Goal: Task Accomplishment & Management: Manage account settings

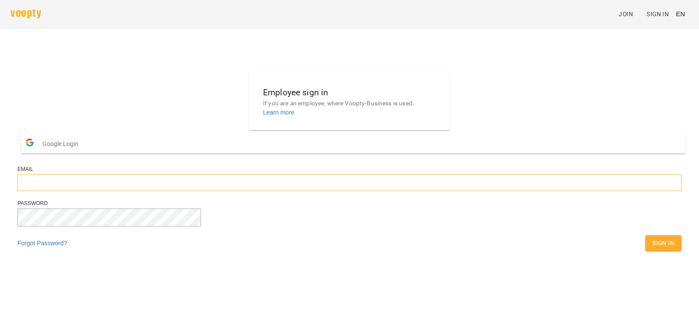
click at [342, 191] on input "email" at bounding box center [349, 182] width 664 height 17
click at [341, 191] on input "email" at bounding box center [349, 182] width 664 height 17
type input "**********"
click at [645, 235] on button "Sign In" at bounding box center [663, 243] width 36 height 16
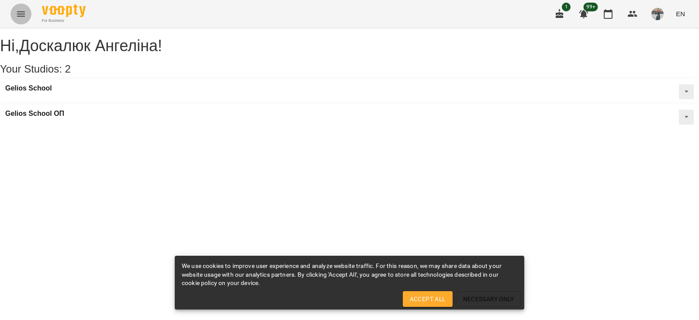
click at [23, 12] on icon "Menu" at bounding box center [21, 13] width 8 height 5
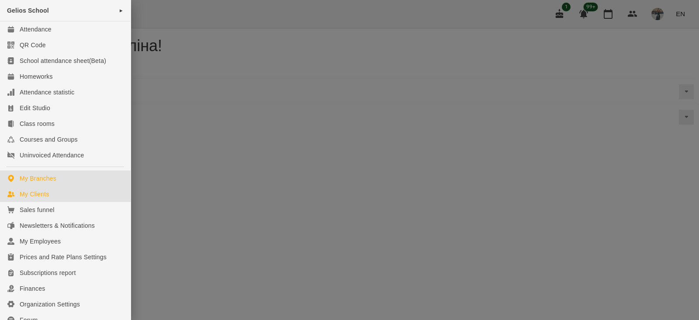
click at [73, 193] on link "My Clients" at bounding box center [65, 194] width 131 height 16
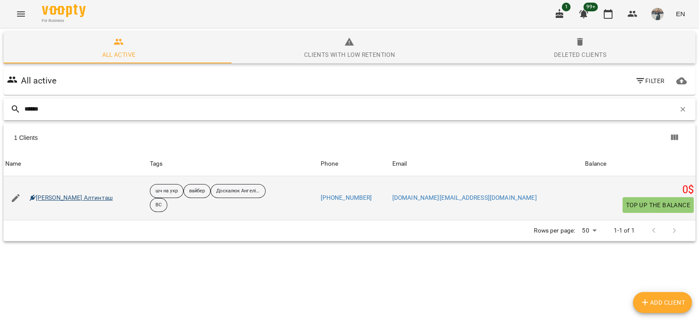
type input "******"
click at [47, 194] on link "Єлізавета Алтинташ" at bounding box center [71, 198] width 83 height 9
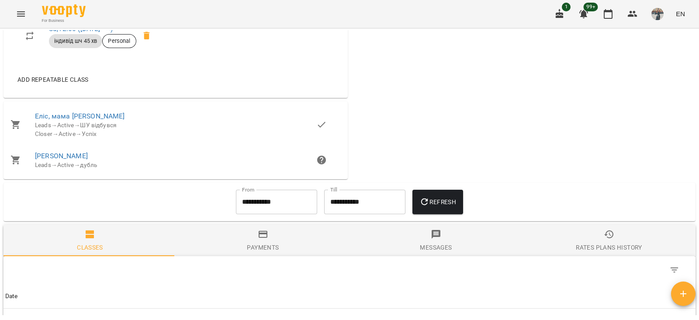
scroll to position [778, 0]
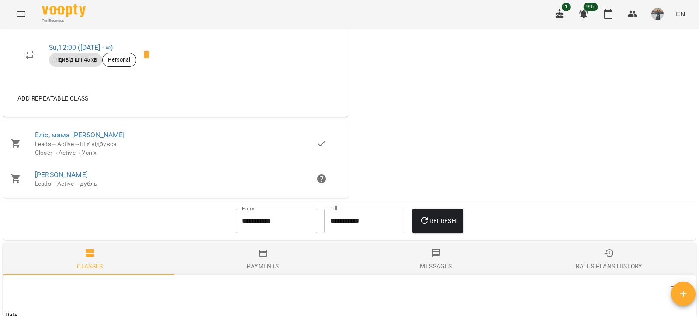
click at [28, 17] on button "Menu" at bounding box center [20, 13] width 21 height 21
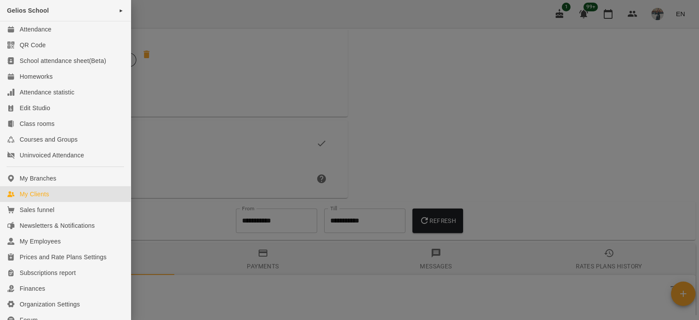
click at [93, 191] on link "My Clients" at bounding box center [65, 194] width 131 height 16
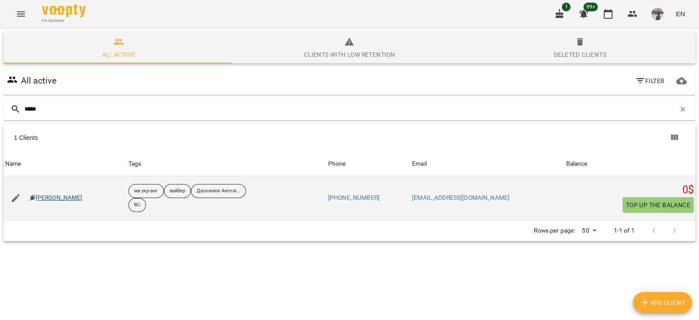
type input "*****"
click at [69, 195] on link "Юрченко Меланія" at bounding box center [56, 198] width 53 height 9
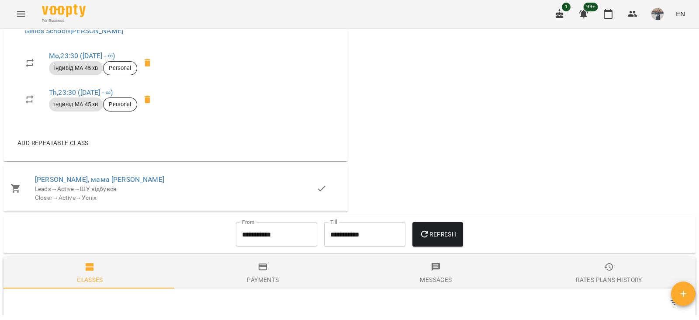
scroll to position [526, 0]
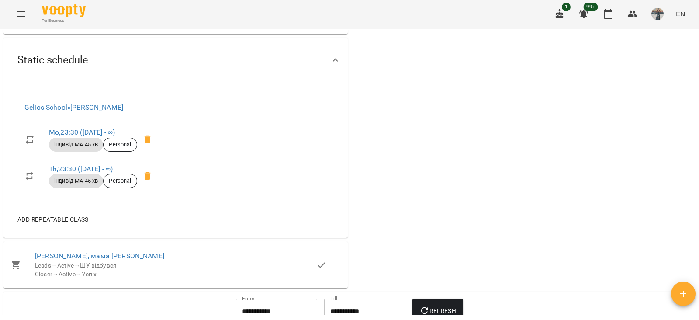
click at [147, 143] on icon at bounding box center [147, 139] width 6 height 8
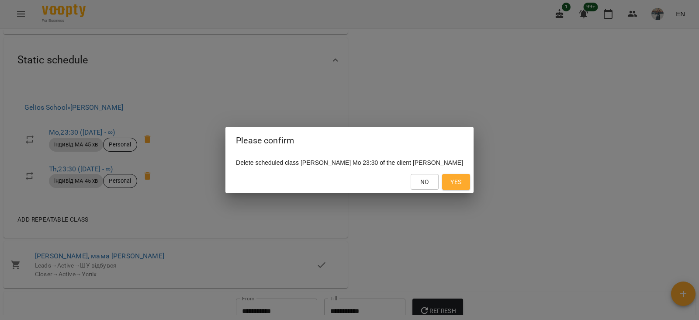
click at [454, 182] on button "Yes" at bounding box center [456, 182] width 28 height 16
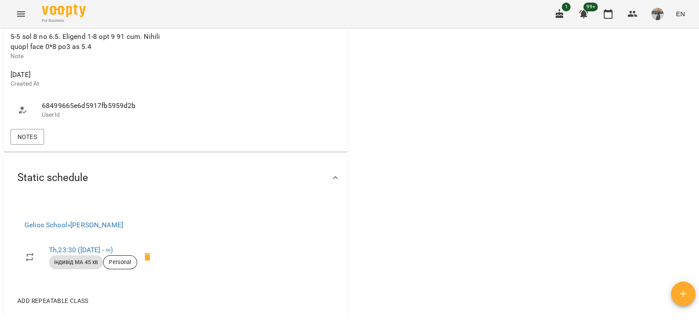
scroll to position [362, 0]
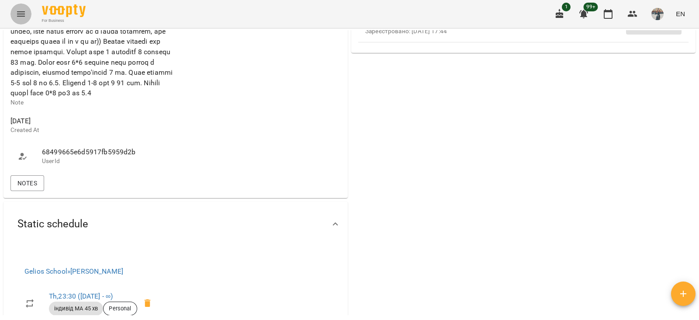
click at [18, 16] on icon "Menu" at bounding box center [21, 14] width 10 height 10
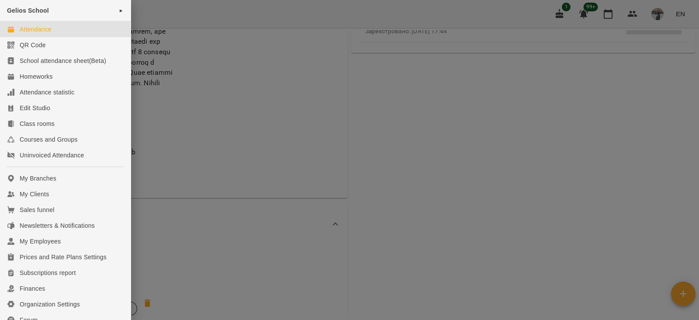
click at [71, 32] on link "Attendance" at bounding box center [65, 29] width 131 height 16
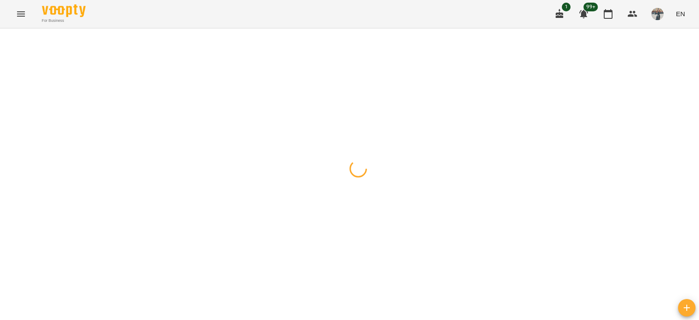
click at [10, 40] on icon "button" at bounding box center [8, 38] width 5 height 5
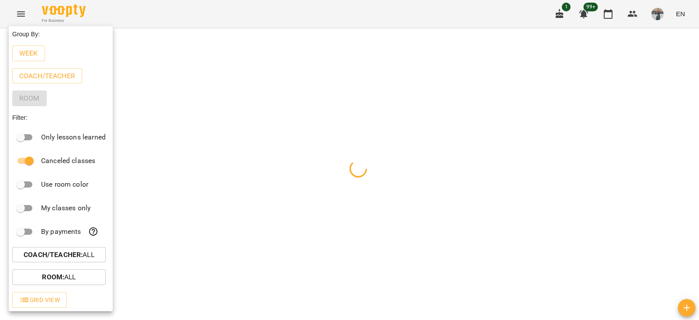
click at [94, 259] on p "Coach/Teacher : All" at bounding box center [59, 255] width 71 height 10
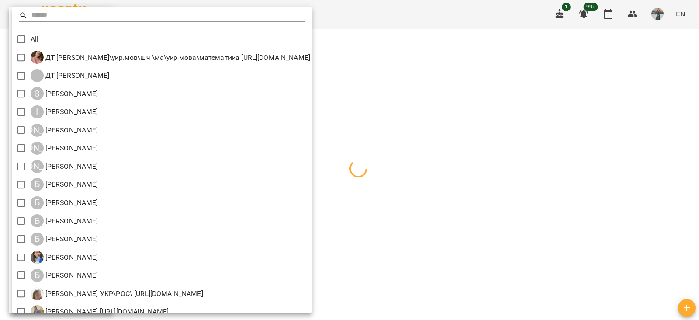
click at [45, 18] on input "text" at bounding box center [168, 15] width 274 height 13
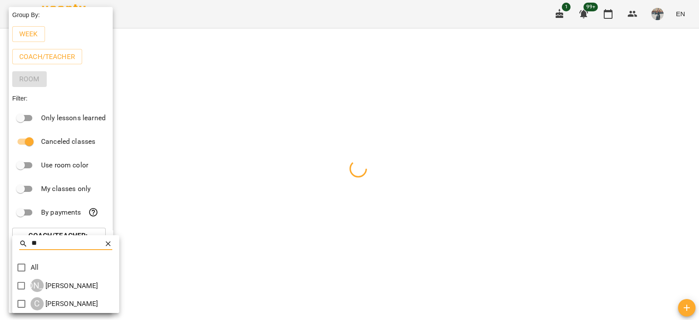
type input "*"
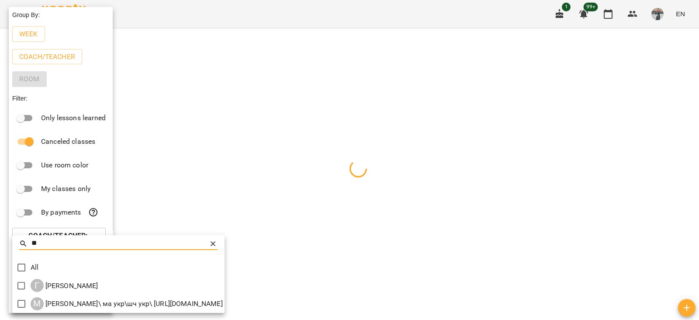
type input "*"
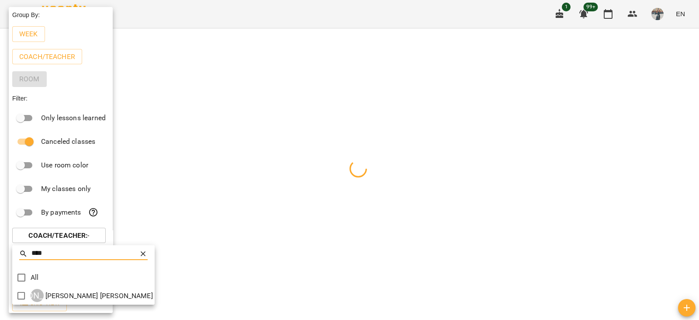
type input "****"
click at [10, 299] on div at bounding box center [349, 160] width 699 height 320
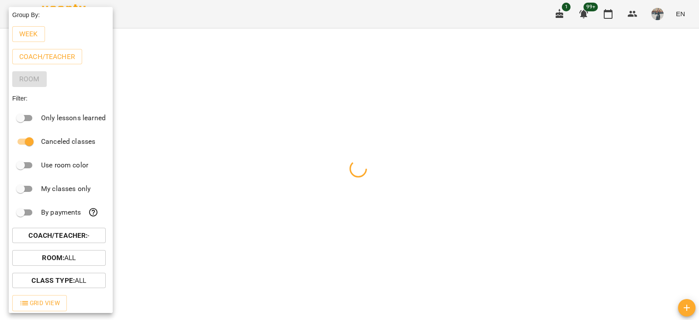
click at [18, 299] on div "**** All Л Ліпатьєва Ольга" at bounding box center [349, 160] width 699 height 320
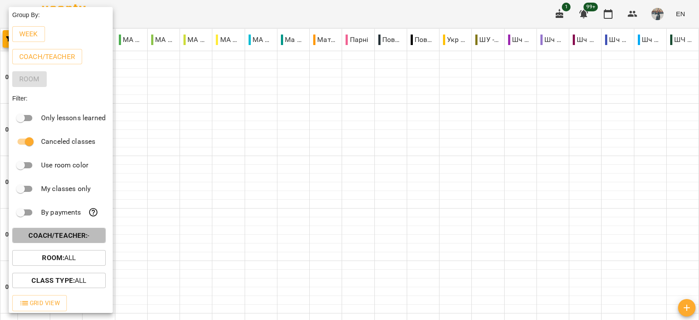
click at [78, 243] on button "Coach/Teacher : -" at bounding box center [59, 236] width 94 height 16
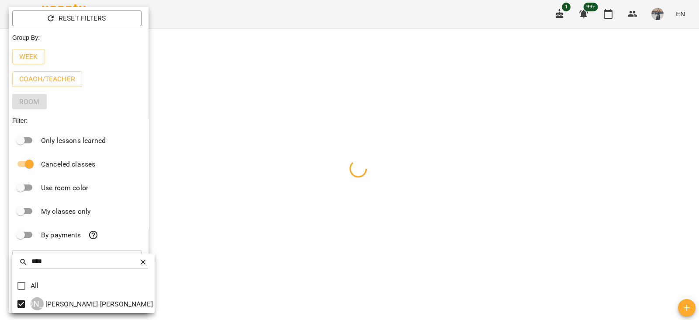
click at [314, 168] on div at bounding box center [349, 160] width 699 height 320
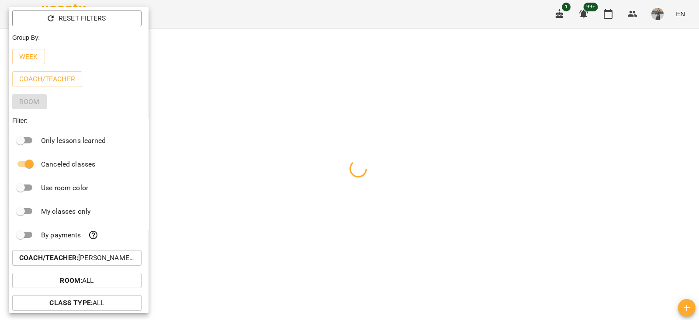
click at [238, 62] on div at bounding box center [349, 160] width 699 height 320
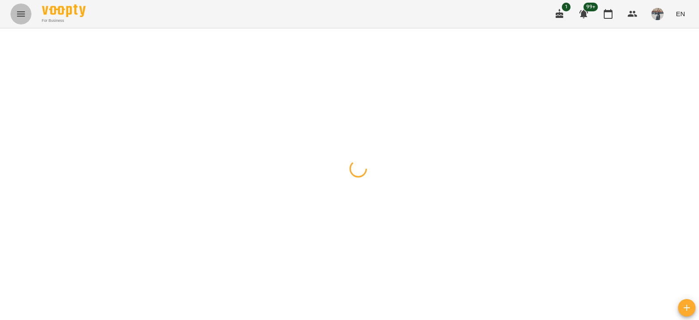
click at [29, 12] on button "Menu" at bounding box center [20, 13] width 21 height 21
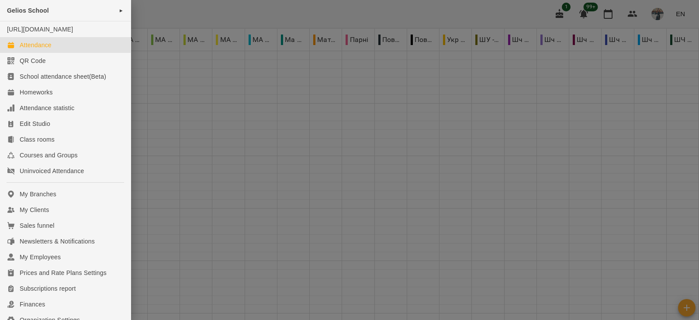
click at [340, 189] on div at bounding box center [349, 160] width 699 height 320
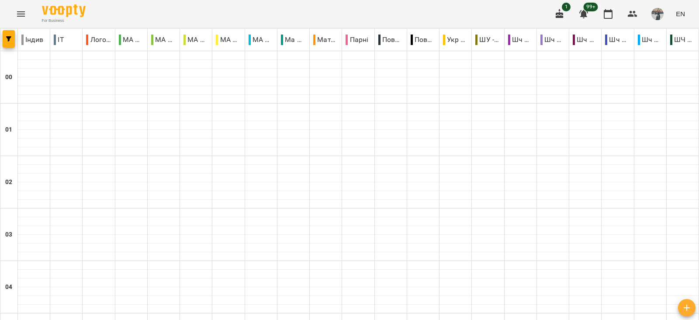
click at [5, 38] on span "button" at bounding box center [9, 38] width 12 height 5
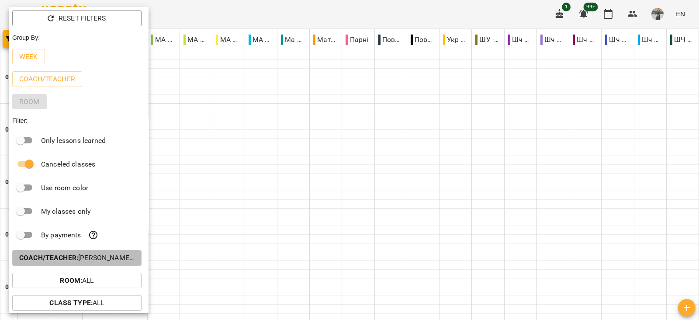
click at [108, 266] on button "Coach/Teacher : Ліпатьєва Ольга" at bounding box center [76, 258] width 129 height 16
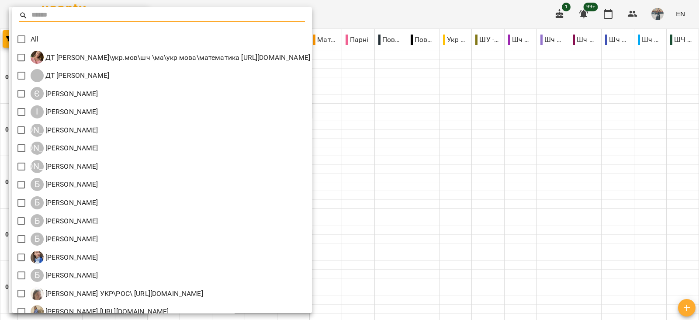
click at [526, 132] on div at bounding box center [349, 160] width 699 height 320
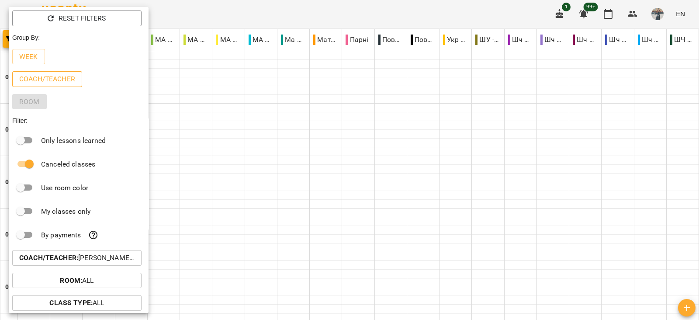
drag, startPoint x: 63, startPoint y: 89, endPoint x: 65, endPoint y: 83, distance: 6.3
click at [63, 89] on div "Coach/Teacher" at bounding box center [79, 79] width 140 height 23
click at [65, 83] on p "Coach/Teacher" at bounding box center [47, 79] width 56 height 10
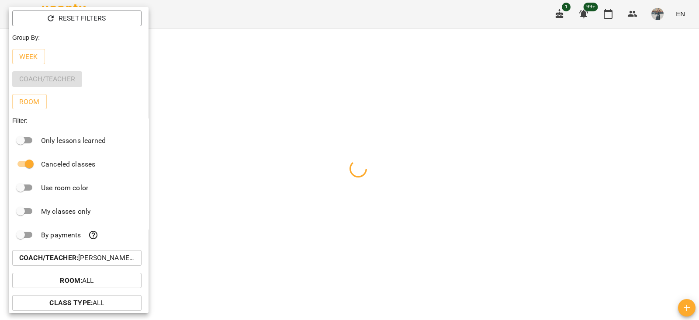
click at [578, 170] on div at bounding box center [349, 160] width 699 height 320
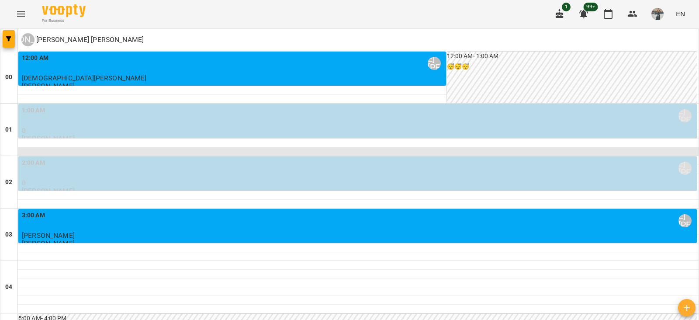
click at [158, 152] on div at bounding box center [358, 151] width 681 height 9
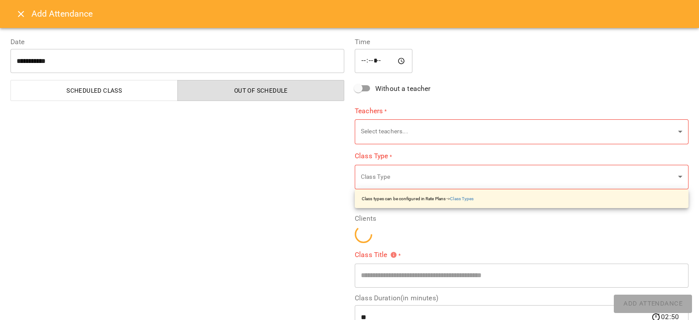
type input "**********"
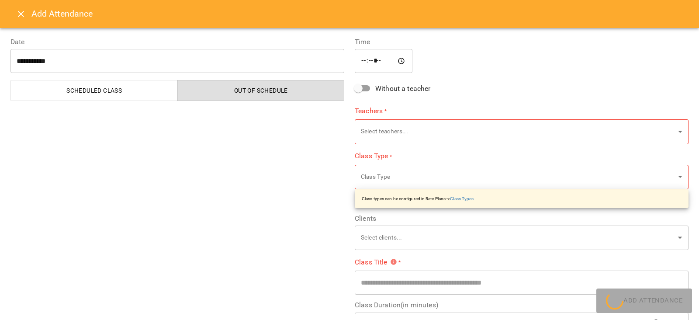
click at [21, 18] on icon "Close" at bounding box center [21, 14] width 10 height 10
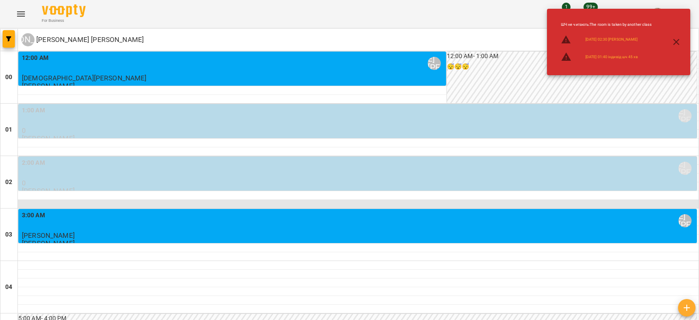
scroll to position [164, 0]
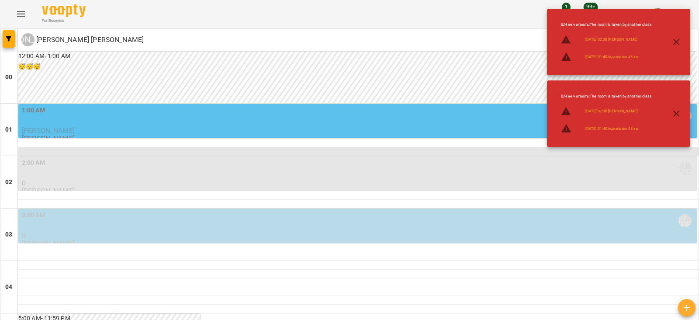
scroll to position [54, 0]
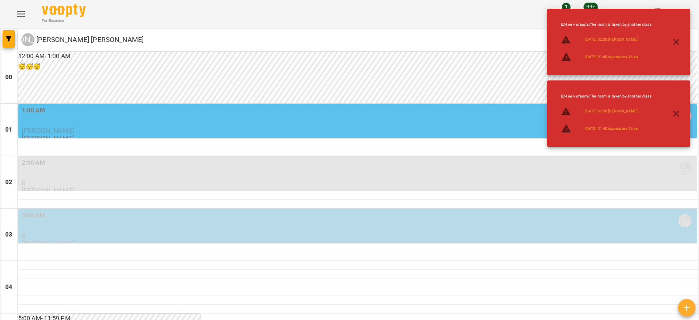
click at [127, 158] on div "2:00 AM Ліпатьєва Ольга" at bounding box center [358, 168] width 673 height 20
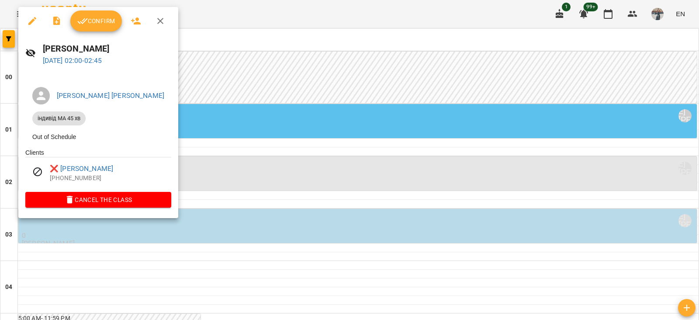
click at [249, 140] on div at bounding box center [349, 160] width 699 height 320
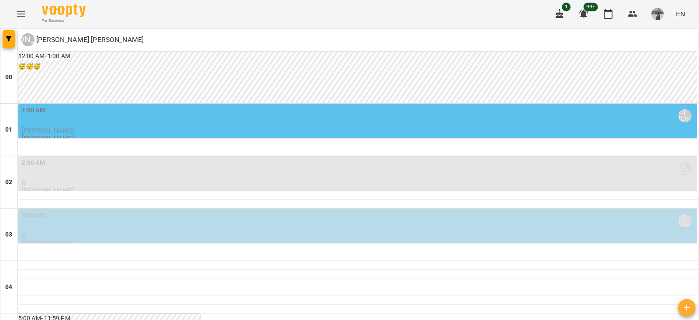
click at [216, 211] on div "3:00 AM Ліпатьєва Ольга" at bounding box center [358, 221] width 673 height 20
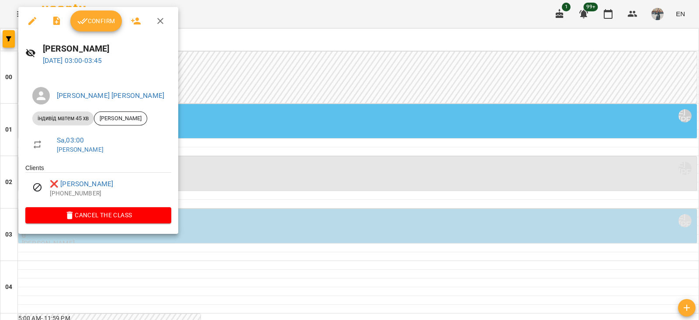
click at [291, 153] on div at bounding box center [349, 160] width 699 height 320
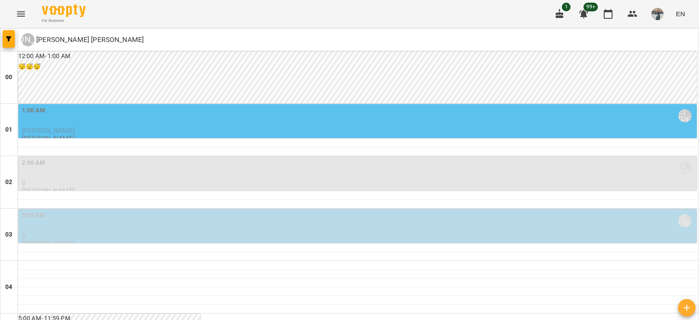
scroll to position [0, 0]
click at [25, 12] on button "Menu" at bounding box center [20, 13] width 21 height 21
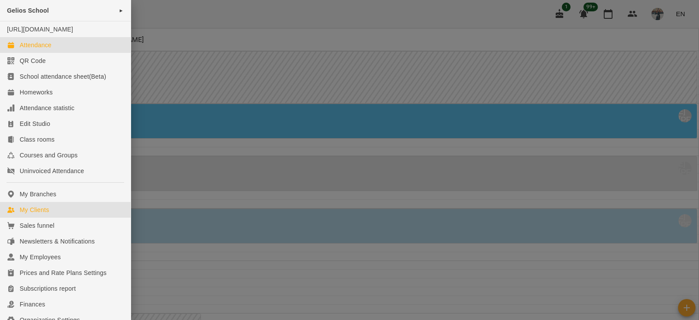
click at [76, 216] on link "My Clients" at bounding box center [65, 210] width 131 height 16
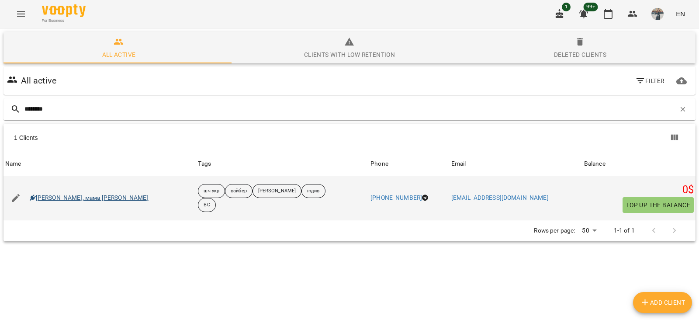
type input "********"
click at [83, 194] on link "Денис, мама Анастасия Брязкало" at bounding box center [89, 198] width 119 height 9
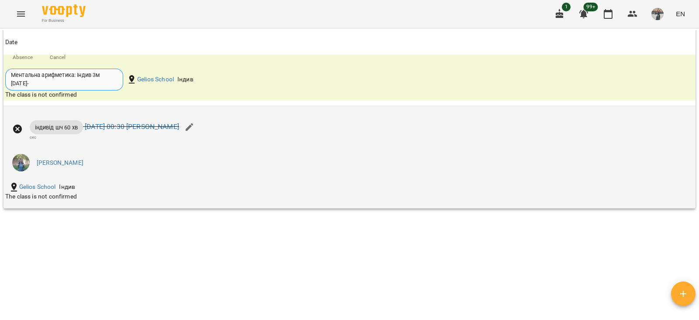
scroll to position [1304, 0]
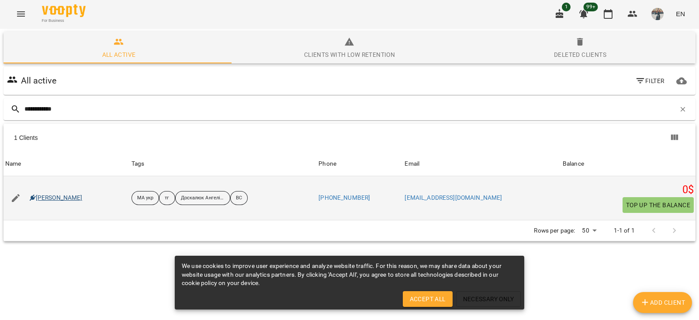
type input "**********"
click at [55, 197] on link "[PERSON_NAME]" at bounding box center [56, 198] width 53 height 9
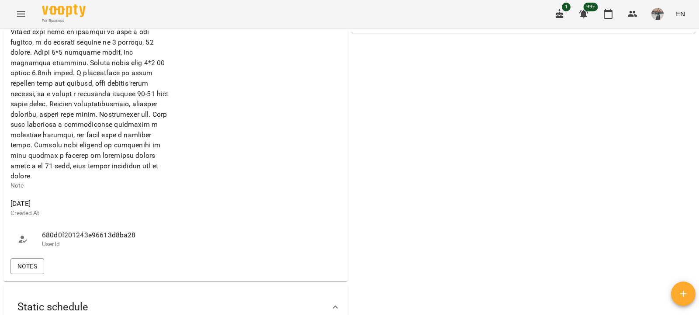
scroll to position [601, 0]
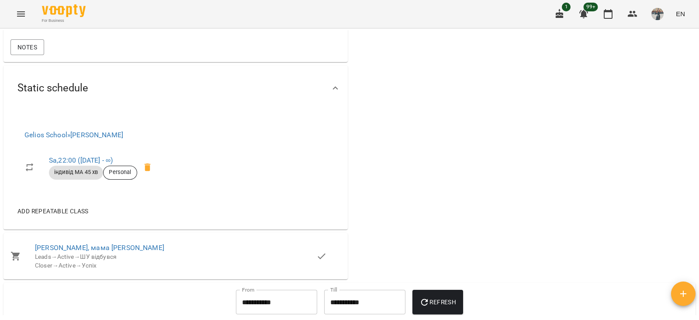
click at [150, 171] on icon at bounding box center [147, 167] width 6 height 8
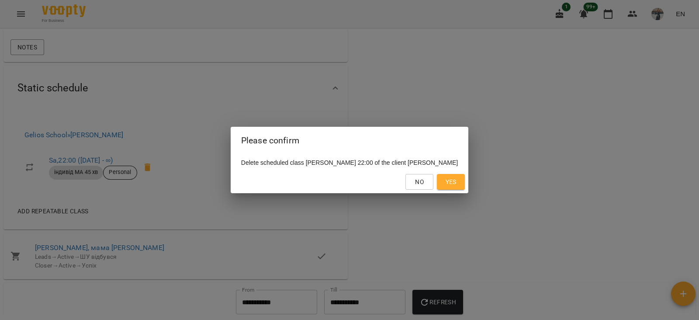
click at [465, 183] on button "Yes" at bounding box center [451, 182] width 28 height 16
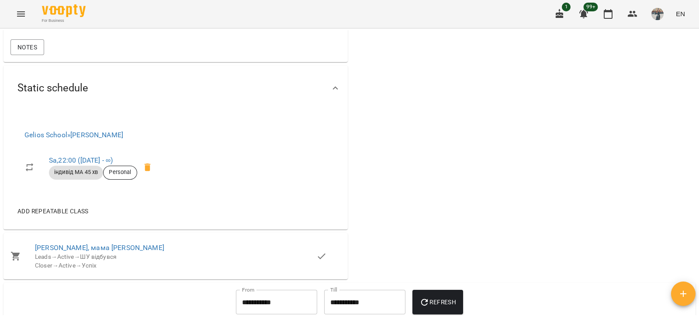
click at [70, 216] on span "Add repeatable class" at bounding box center [52, 211] width 71 height 10
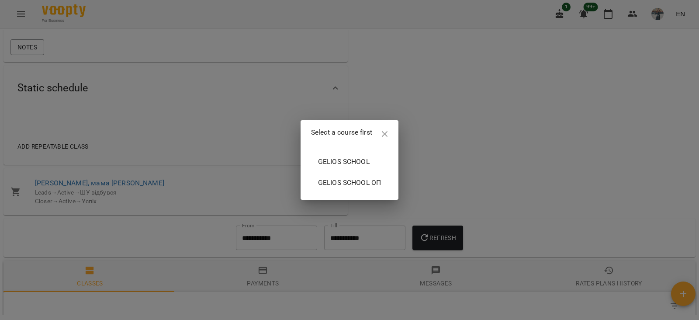
click at [341, 162] on span "Gelios School" at bounding box center [349, 161] width 63 height 10
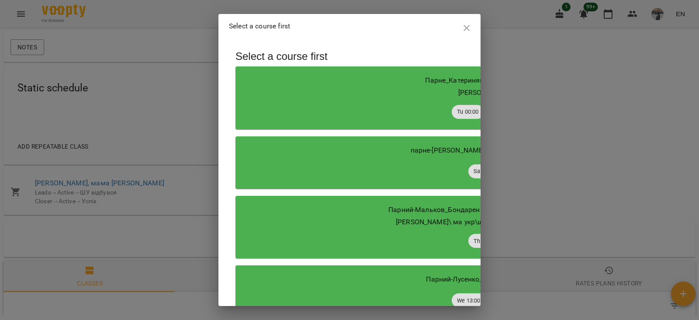
scroll to position [6285, 0]
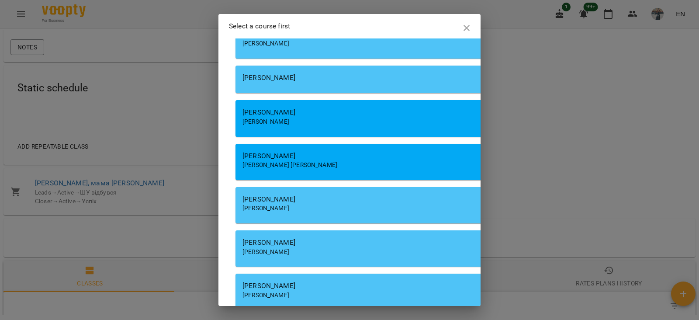
click at [334, 126] on div "[PERSON_NAME]" at bounding box center [485, 122] width 484 height 9
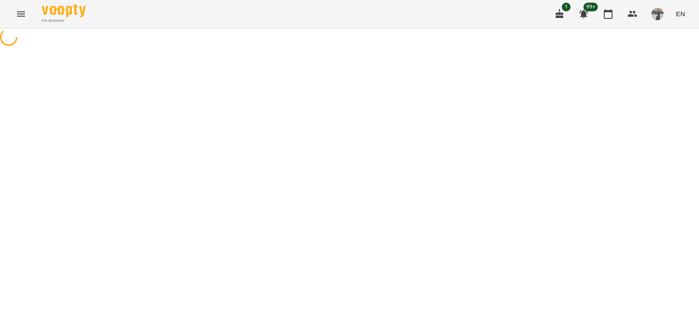
select select "**********"
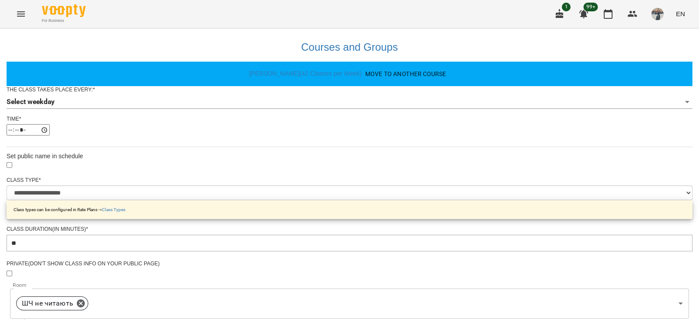
click at [296, 115] on body "**********" at bounding box center [349, 281] width 699 height 563
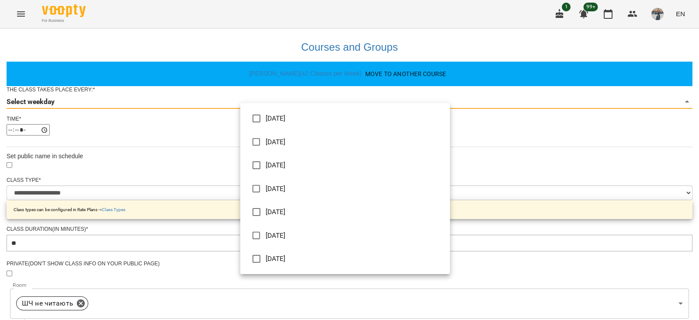
click at [300, 234] on li "[DATE]" at bounding box center [345, 236] width 210 height 24
type input "*"
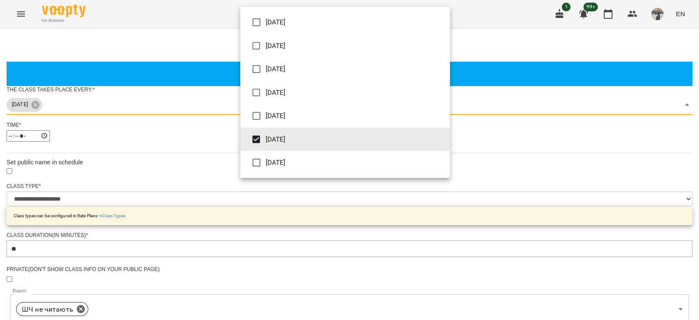
click at [621, 188] on div at bounding box center [349, 160] width 699 height 320
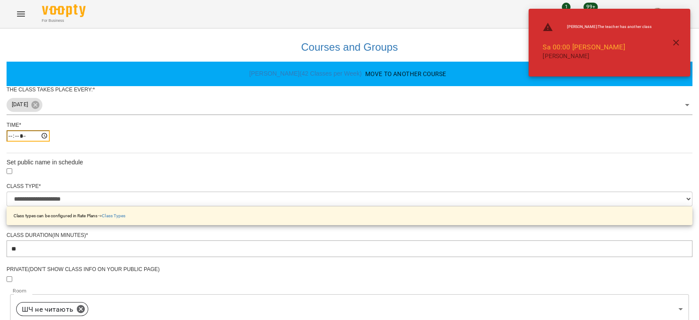
click at [50, 142] on input "*****" at bounding box center [28, 135] width 43 height 11
type input "*****"
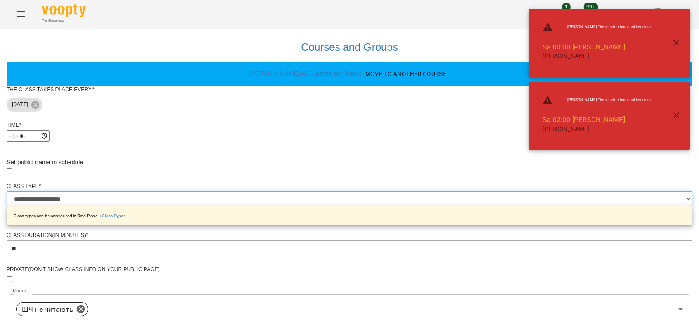
click at [302, 206] on select "**********" at bounding box center [350, 198] width 686 height 15
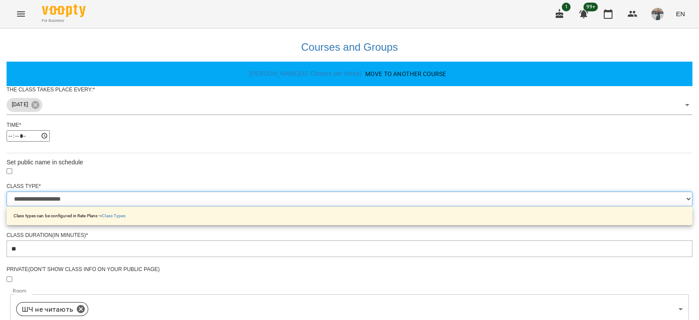
select select "**********"
click at [240, 206] on select "**********" at bounding box center [350, 198] width 686 height 15
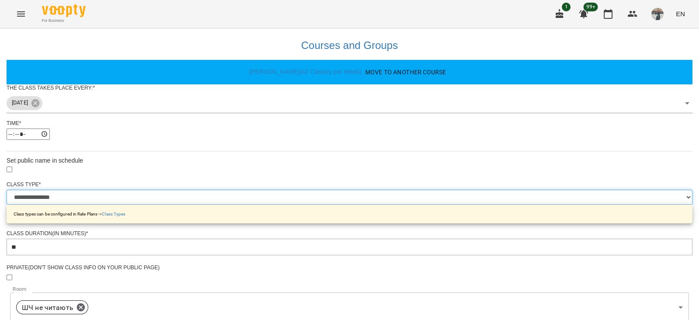
scroll to position [293, 0]
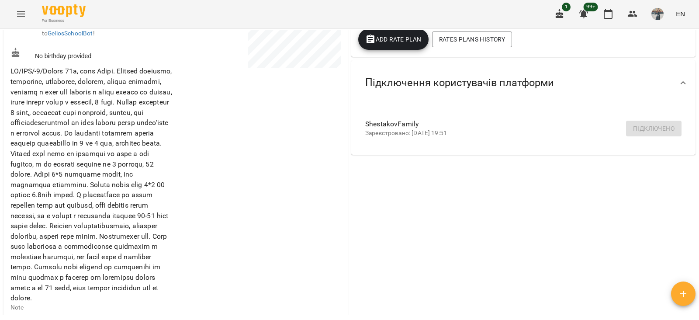
scroll to position [218, 0]
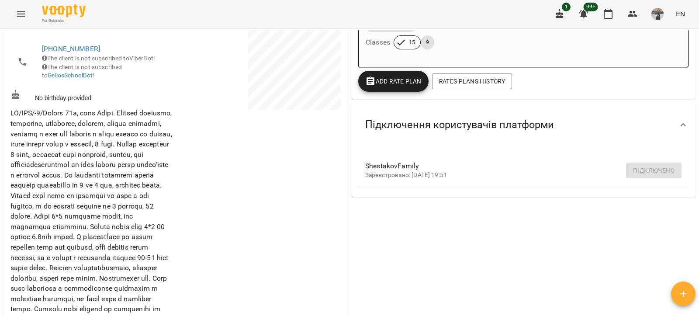
click at [8, 6] on div "For Business 1 99+ EN" at bounding box center [349, 14] width 699 height 28
click at [26, 19] on button "Menu" at bounding box center [20, 13] width 21 height 21
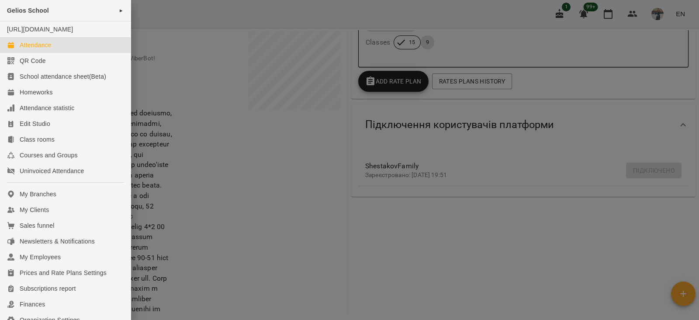
click at [67, 53] on link "Attendance" at bounding box center [65, 45] width 131 height 16
